Goal: Transaction & Acquisition: Purchase product/service

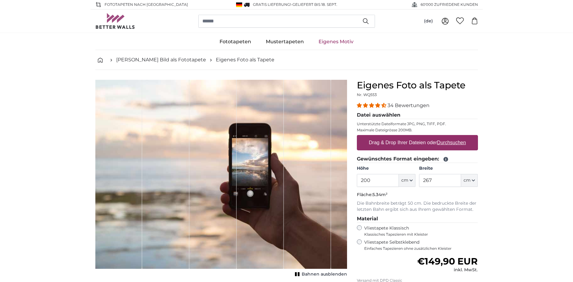
click at [453, 142] on u "Durchsuchen" at bounding box center [451, 142] width 29 height 5
click at [453, 137] on input "Drag & Drop Ihrer Dateien oder Durchsuchen" at bounding box center [417, 136] width 121 height 2
type input "**********"
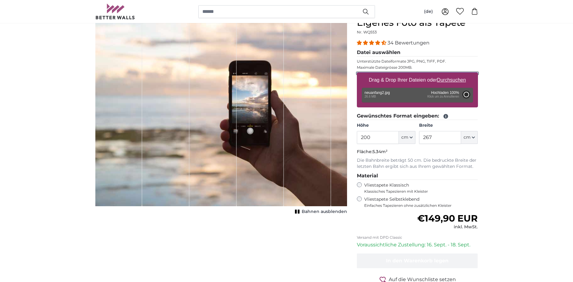
scroll to position [31, 0]
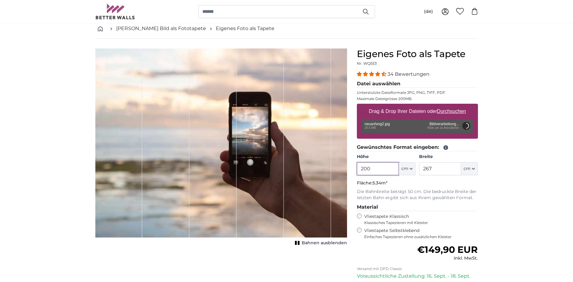
drag, startPoint x: 381, startPoint y: 169, endPoint x: 322, endPoint y: 165, distance: 59.9
click at [357, 165] on input "200" at bounding box center [378, 168] width 42 height 13
type input "105"
click at [446, 168] on input "267" at bounding box center [440, 168] width 42 height 13
drag, startPoint x: 439, startPoint y: 167, endPoint x: 400, endPoint y: 167, distance: 39.9
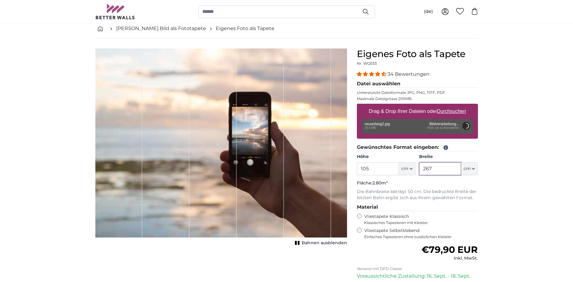
click at [419, 167] on input "267" at bounding box center [440, 168] width 42 height 13
type input "140"
click at [377, 168] on input "105" at bounding box center [378, 168] width 42 height 13
click at [355, 229] on div "Eigenes Foto als Tapete Nr. WQ553 34 Bewertungen Datei auswählen Unterstützte D…" at bounding box center [417, 196] width 131 height 296
type input "200"
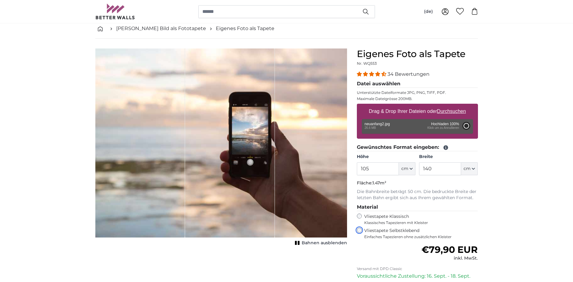
type input "200"
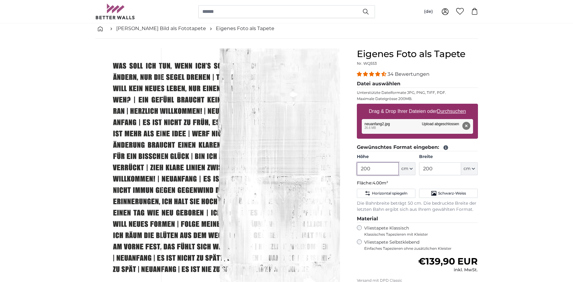
drag, startPoint x: 378, startPoint y: 168, endPoint x: 297, endPoint y: 170, distance: 80.7
click at [357, 170] on input "200" at bounding box center [378, 168] width 42 height 13
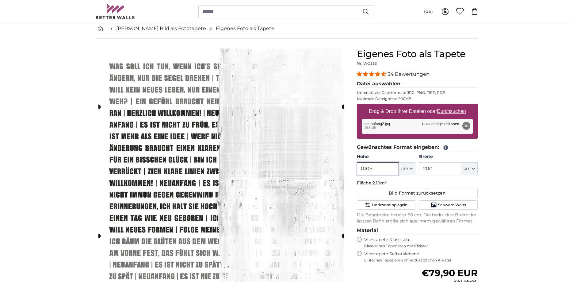
drag, startPoint x: 368, startPoint y: 169, endPoint x: 339, endPoint y: 167, distance: 29.8
click at [357, 167] on input "0105" at bounding box center [378, 168] width 42 height 13
type input "105"
click at [446, 171] on input "200" at bounding box center [440, 168] width 42 height 13
drag, startPoint x: 448, startPoint y: 168, endPoint x: 395, endPoint y: 168, distance: 53.0
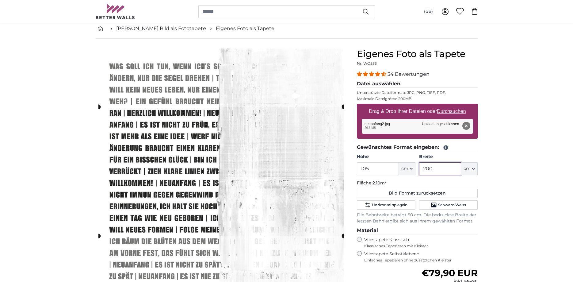
click at [419, 168] on input "200" at bounding box center [440, 168] width 42 height 13
type input "140"
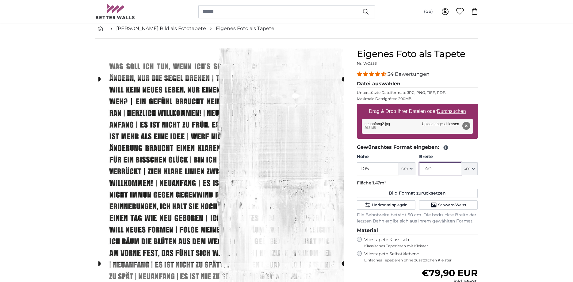
type input "140"
click at [385, 169] on input "105" at bounding box center [378, 168] width 42 height 13
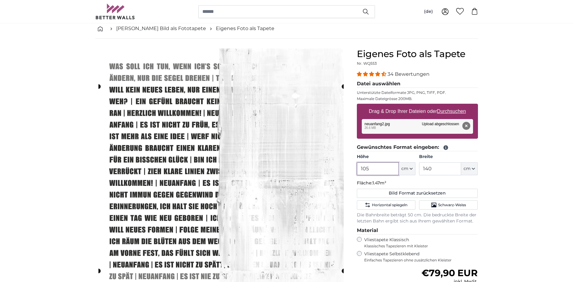
click at [308, 163] on cropper-handle at bounding box center [220, 178] width 245 height 184
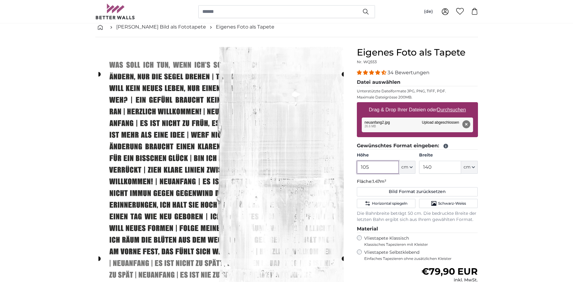
scroll to position [63, 0]
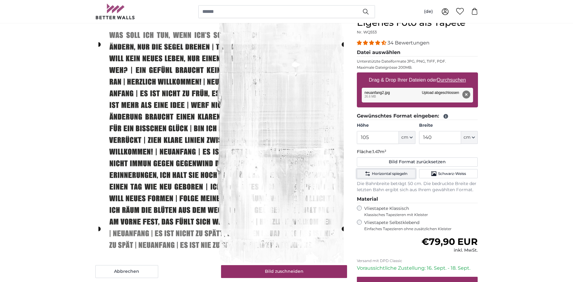
click at [386, 175] on span "Horizontal spiegeln" at bounding box center [390, 173] width 36 height 5
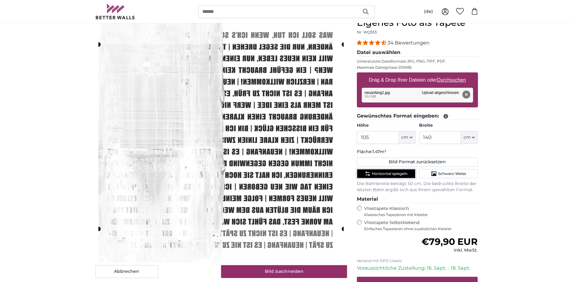
click at [392, 178] on button "Horizontal spiegeln" at bounding box center [386, 173] width 59 height 9
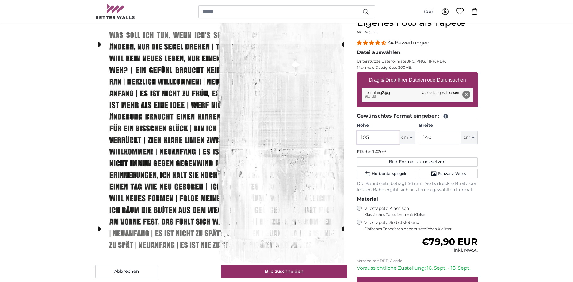
drag, startPoint x: 382, startPoint y: 138, endPoint x: 317, endPoint y: 131, distance: 66.0
click at [357, 131] on input "105" at bounding box center [378, 137] width 42 height 13
type input "140"
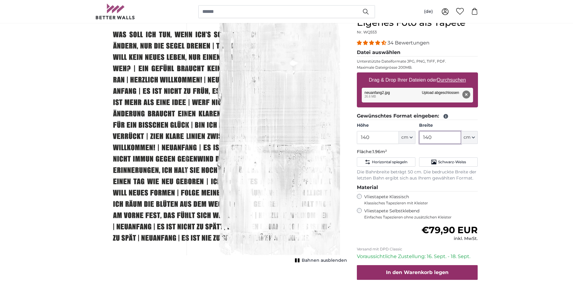
drag, startPoint x: 442, startPoint y: 138, endPoint x: 390, endPoint y: 131, distance: 51.6
click at [419, 135] on input "140" at bounding box center [440, 137] width 42 height 13
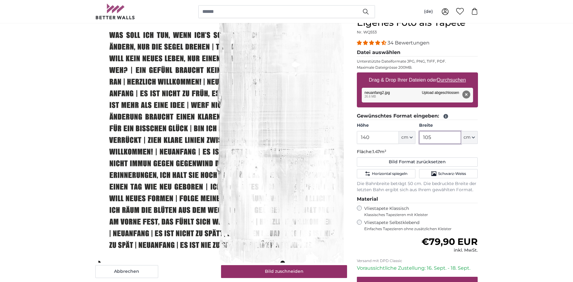
click at [182, 130] on cropper-handle at bounding box center [190, 139] width 184 height 245
type input "105"
click at [447, 174] on span "Schwarz-Weiss" at bounding box center [452, 173] width 28 height 5
click at [180, 164] on cropper-handle at bounding box center [190, 139] width 184 height 245
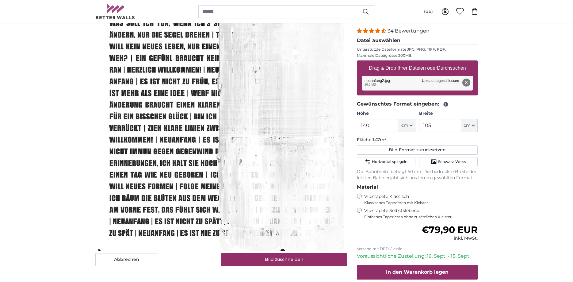
scroll to position [63, 0]
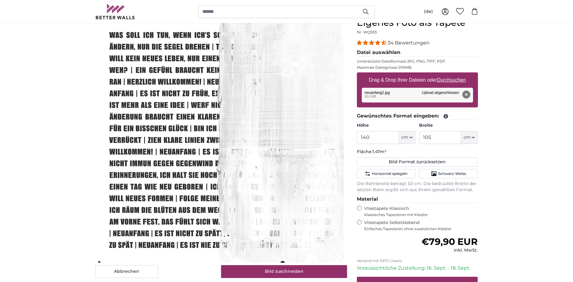
click at [147, 156] on cropper-handle at bounding box center [190, 139] width 184 height 245
click at [171, 150] on cropper-handle at bounding box center [190, 139] width 184 height 245
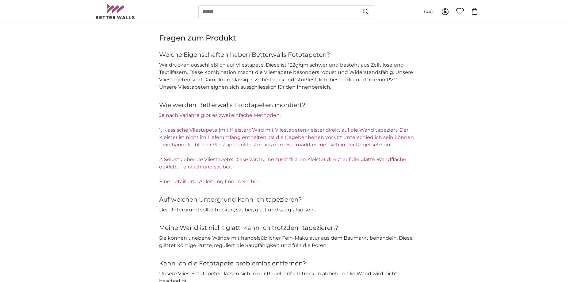
scroll to position [1001, 0]
click at [255, 179] on link "Eine detaillierte Anleitung finden Sie hier." at bounding box center [210, 181] width 102 height 6
